Goal: Task Accomplishment & Management: Use online tool/utility

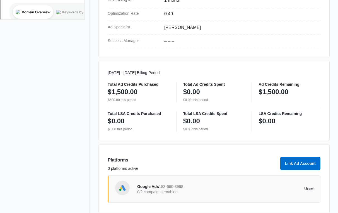
scroll to position [243, 0]
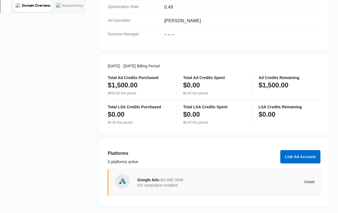
click at [200, 185] on p "0/2 campaigns enabled" at bounding box center [181, 186] width 89 height 4
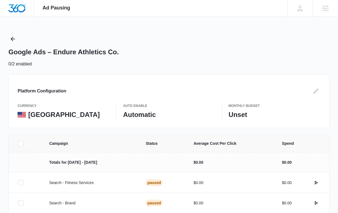
scroll to position [26, 0]
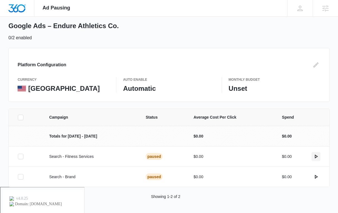
click at [317, 157] on icon "actions.activate" at bounding box center [316, 156] width 7 height 7
click at [316, 177] on icon "actions.activate" at bounding box center [316, 177] width 7 height 7
